Goal: Communication & Community: Ask a question

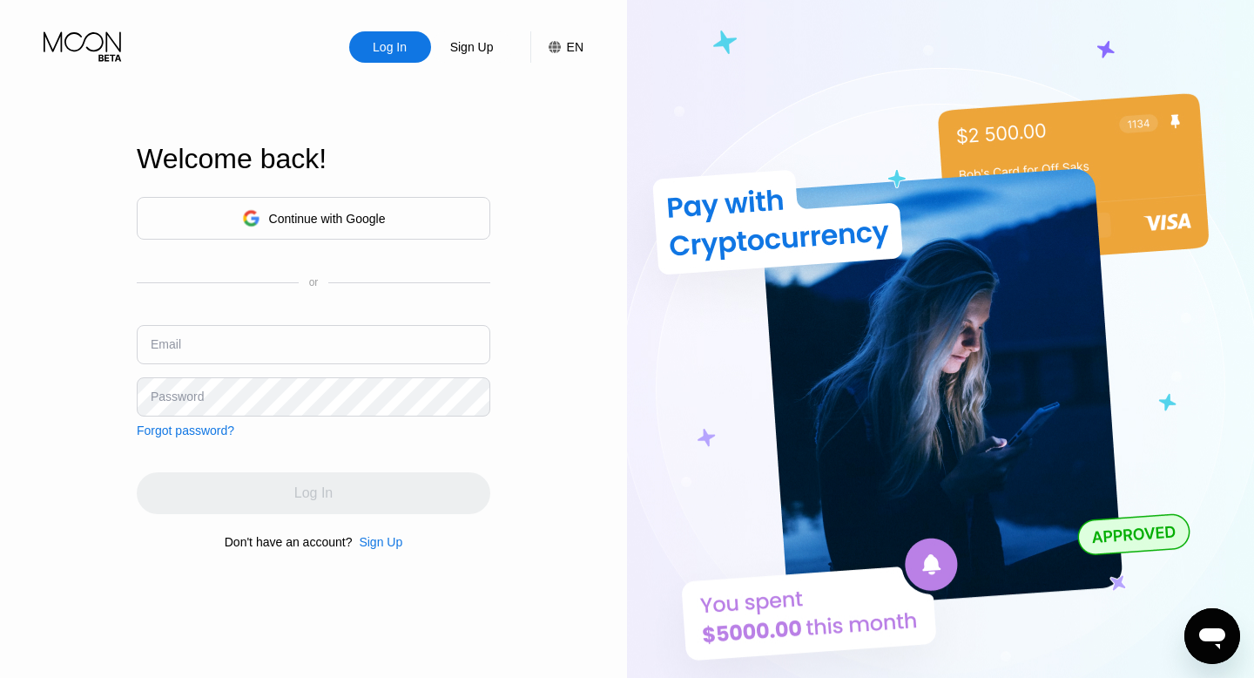
click at [273, 234] on div "Continue with Google" at bounding box center [314, 218] width 354 height 43
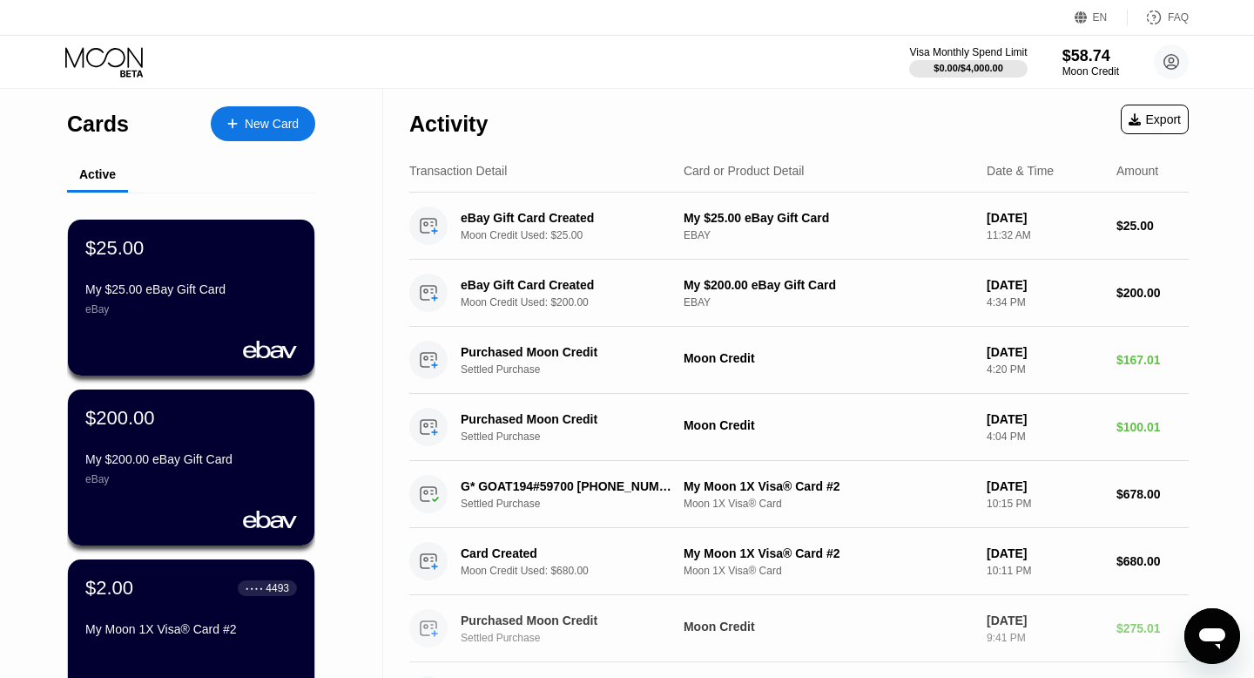
click at [1175, 618] on div "Purchased Moon Credit Settled Purchase Moon Credit [DATE] 9:41 PM $275.01" at bounding box center [799, 628] width 780 height 67
click at [1233, 632] on div "Abrir janela de mensagens" at bounding box center [1212, 636] width 52 height 52
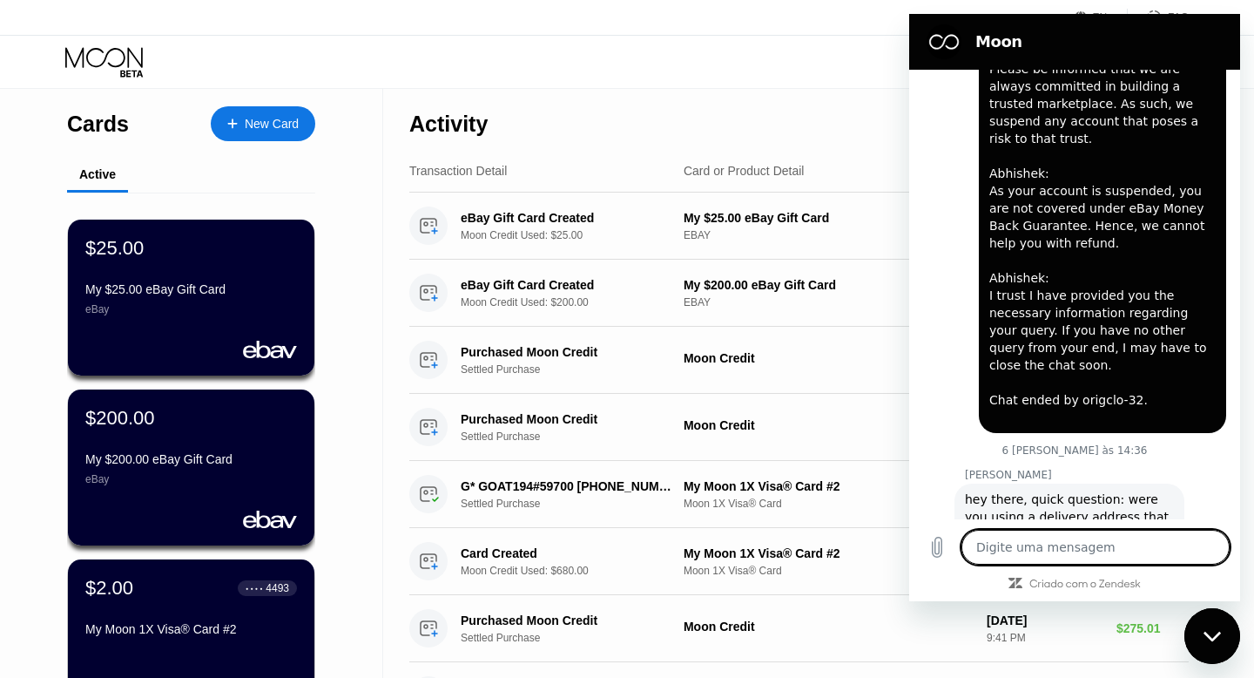
type textarea "x"
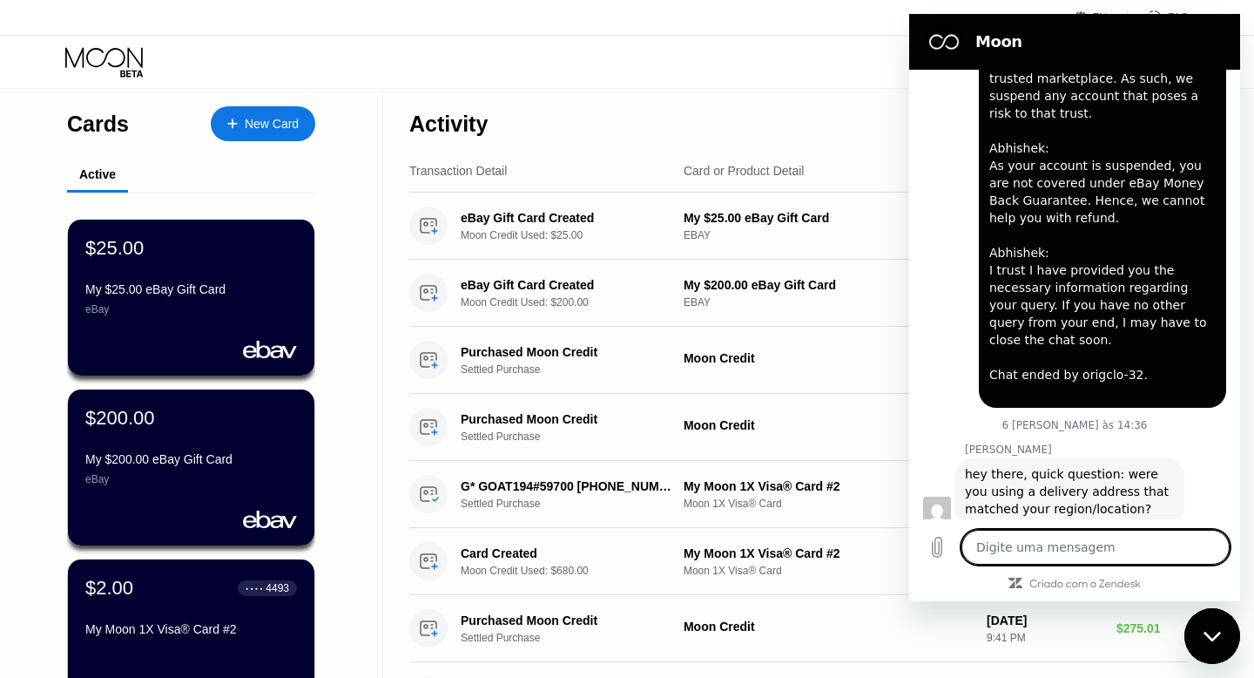
scroll to position [5930, 0]
type textarea "h"
type textarea "x"
type textarea "he"
type textarea "x"
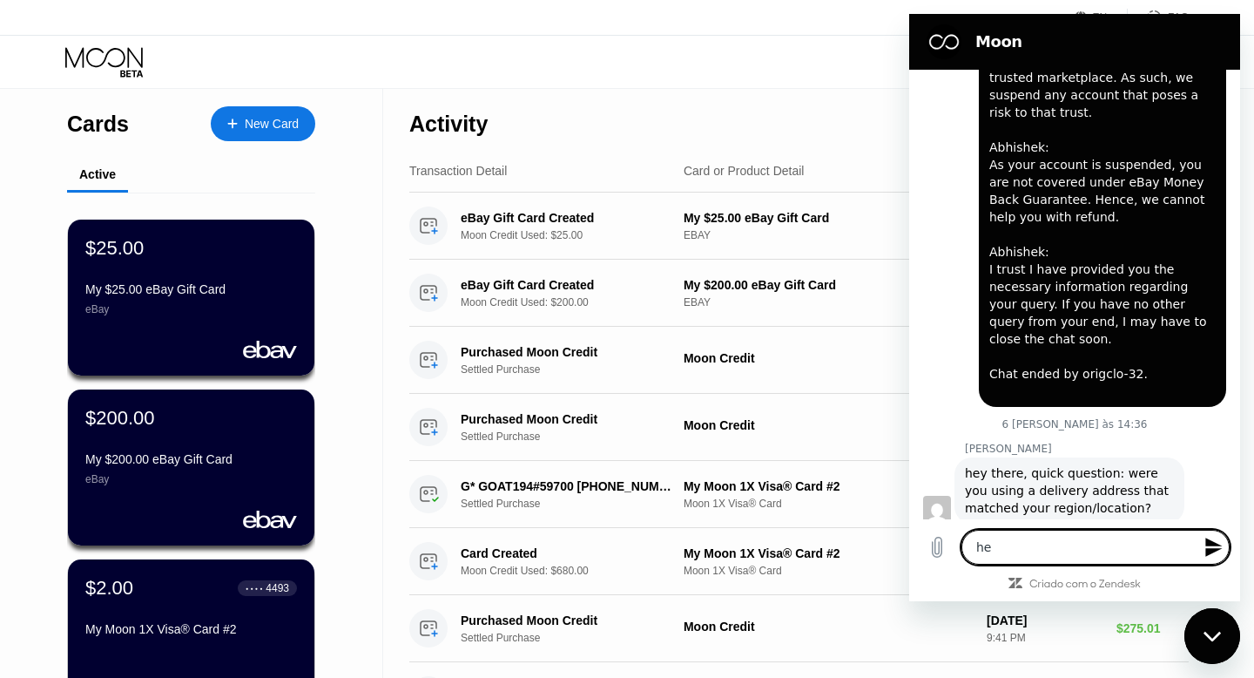
type textarea "hel"
type textarea "x"
type textarea "hell"
type textarea "x"
type textarea "hello"
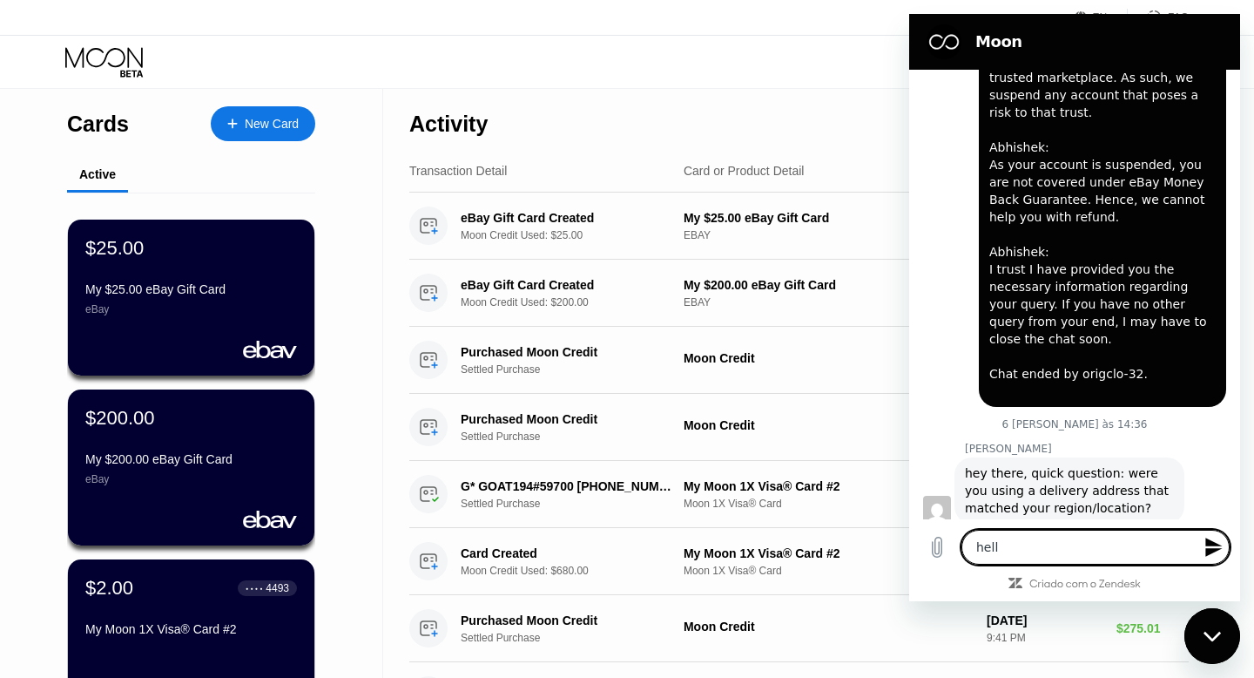
type textarea "x"
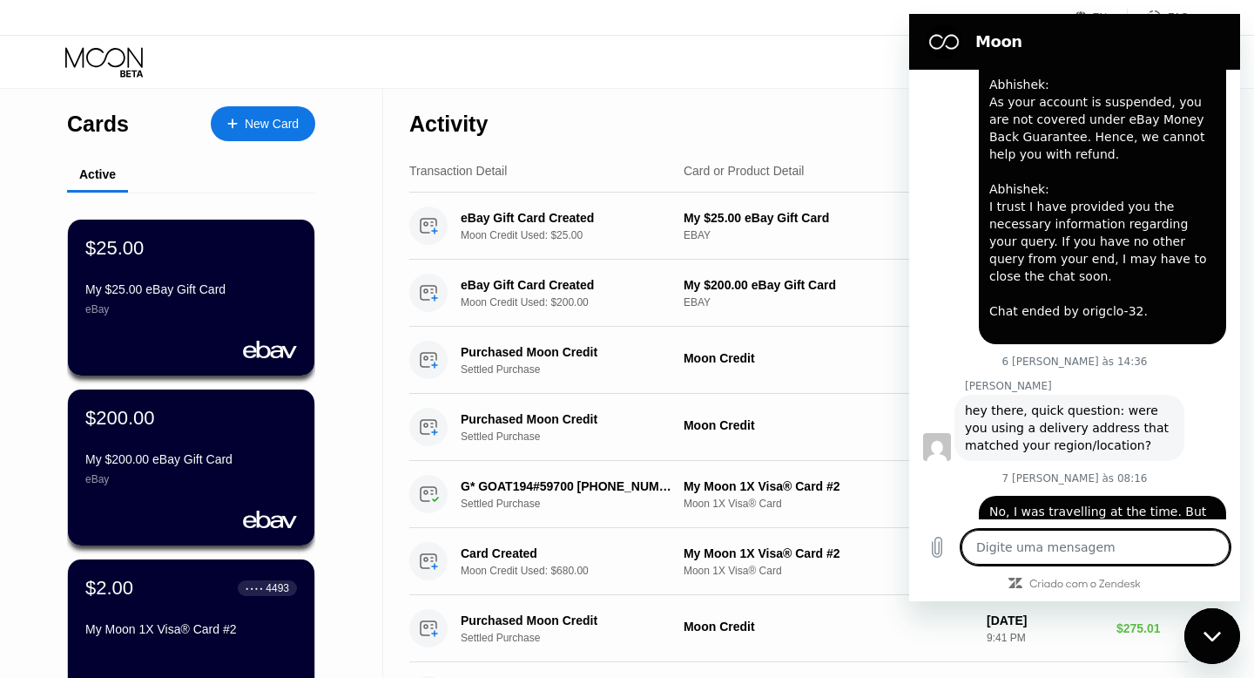
scroll to position [5996, 0]
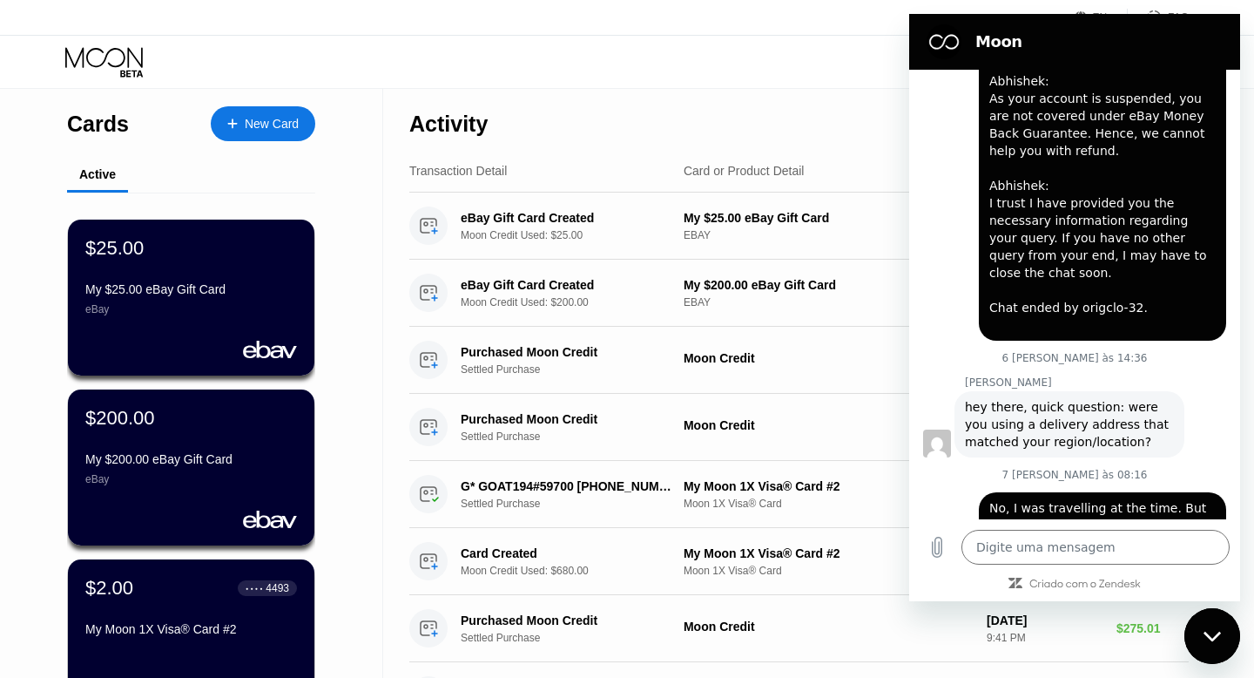
type textarea "x"
